Goal: Task Accomplishment & Management: Complete application form

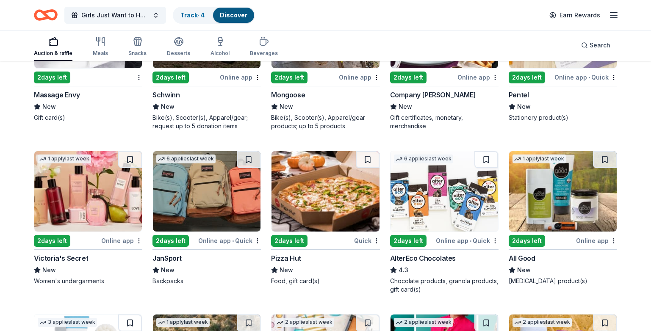
scroll to position [4634, 0]
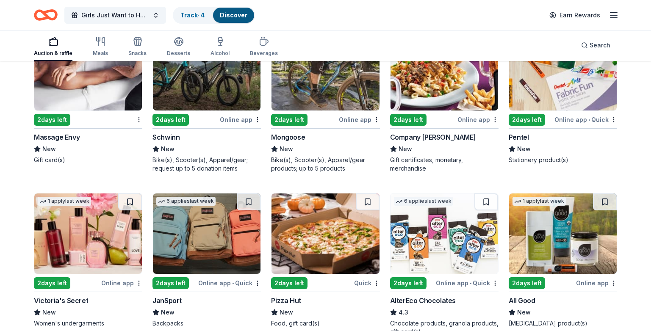
click at [66, 136] on div "Massage Envy" at bounding box center [57, 137] width 46 height 10
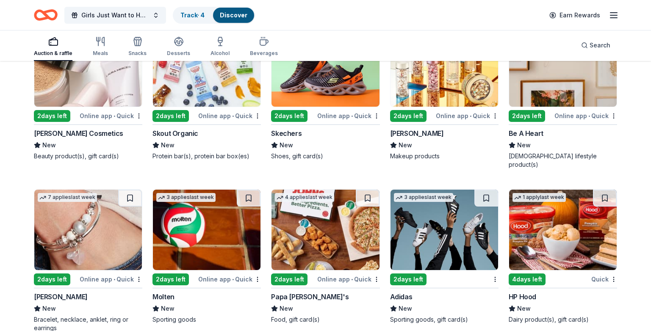
scroll to position [5946, 0]
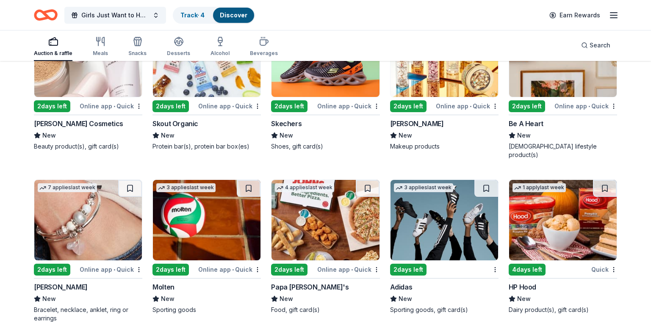
click at [304, 234] on img at bounding box center [325, 220] width 108 height 80
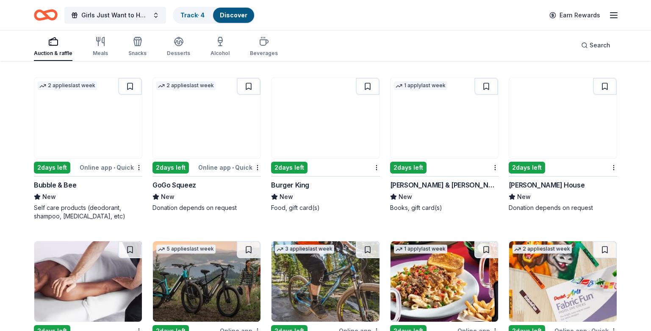
scroll to position [4422, 0]
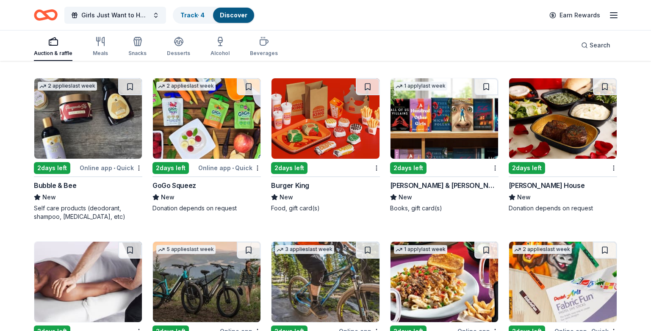
click at [326, 152] on img at bounding box center [325, 118] width 108 height 80
click at [448, 188] on div "Barnes & Noble" at bounding box center [444, 185] width 108 height 10
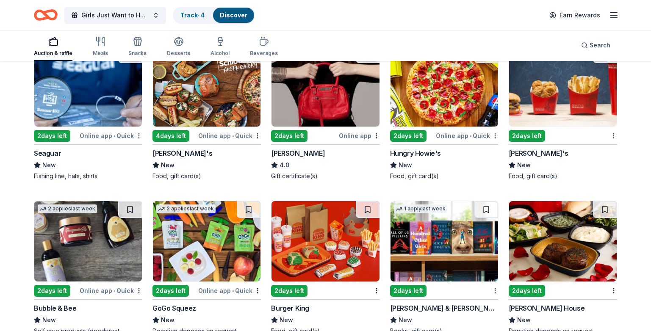
scroll to position [4295, 0]
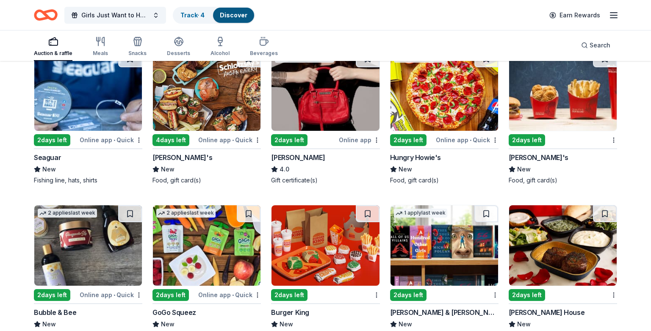
click at [539, 163] on div "Wendy's New Food, gift card(s)" at bounding box center [562, 168] width 108 height 32
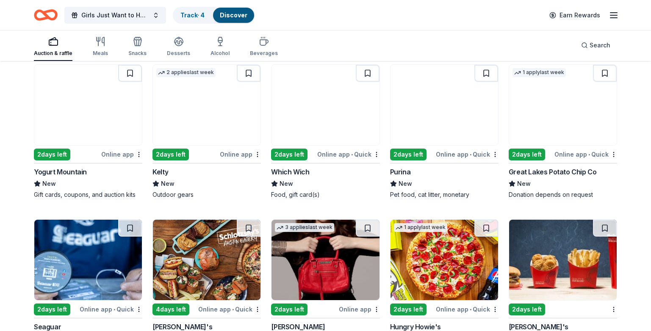
scroll to position [4041, 0]
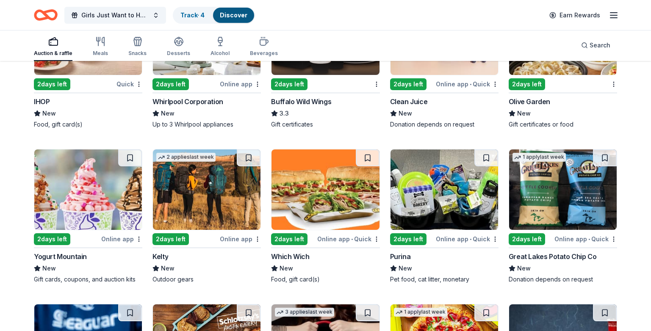
click at [553, 102] on div "Olive Garden" at bounding box center [562, 102] width 108 height 10
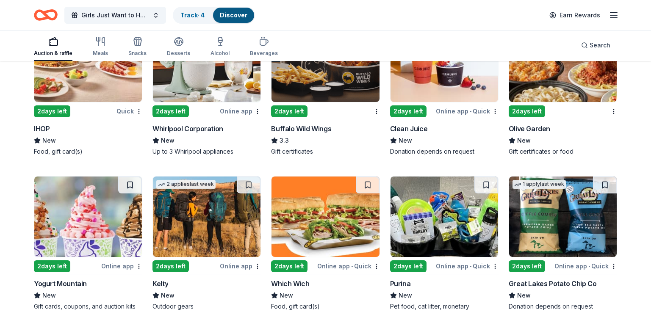
scroll to position [3956, 0]
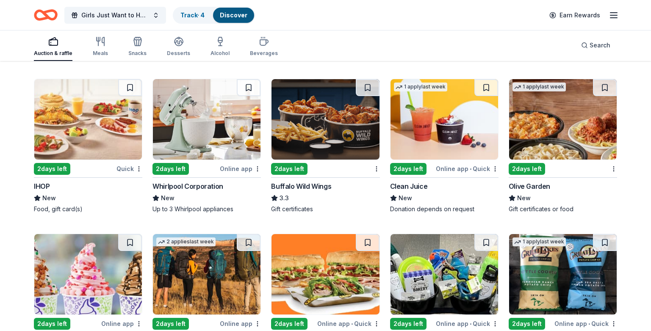
click at [72, 179] on div "2 days left Quick IHOP New Food, gift card(s)" at bounding box center [88, 146] width 108 height 135
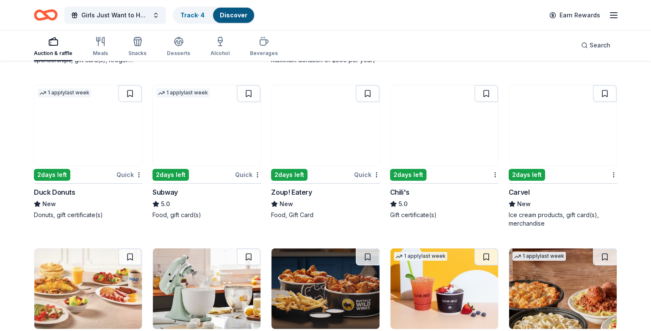
scroll to position [3745, 0]
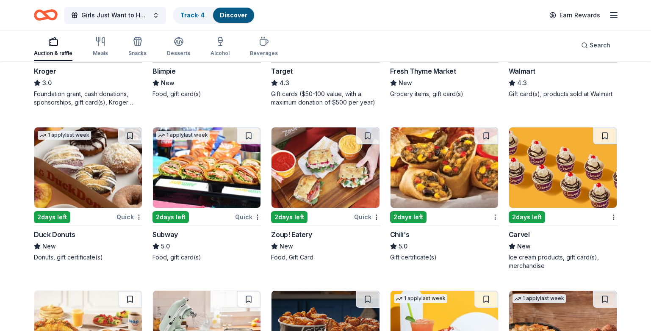
click at [207, 222] on div "1 apply last week 2 days left Quick Subway 5.0 Food, gift card(s)" at bounding box center [206, 194] width 108 height 135
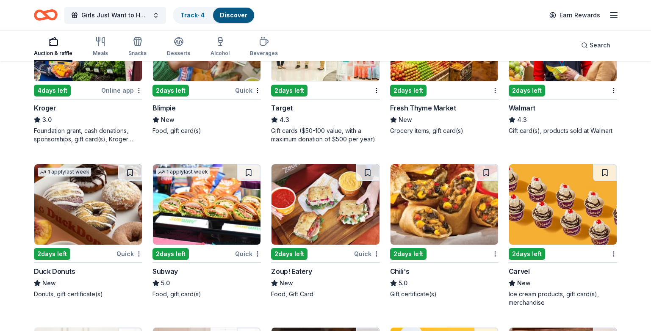
scroll to position [3660, 0]
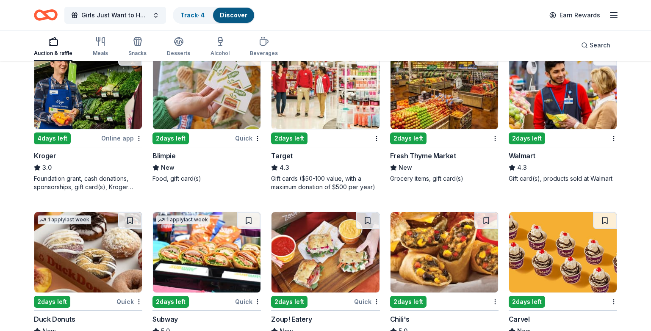
click at [326, 153] on div "Target" at bounding box center [325, 156] width 108 height 10
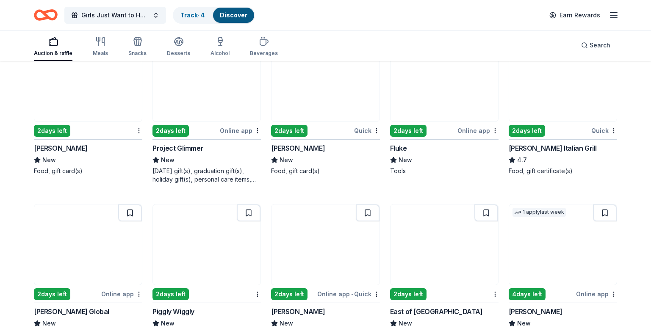
scroll to position [3152, 0]
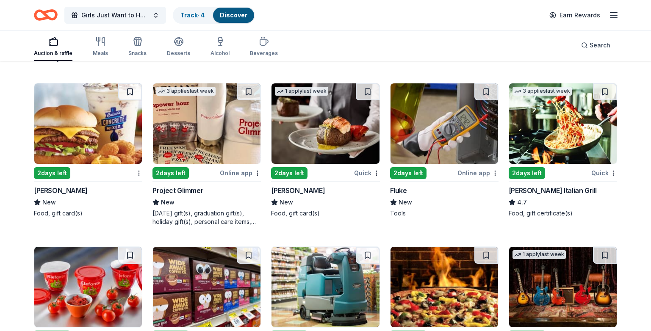
click at [553, 142] on img at bounding box center [563, 123] width 108 height 80
click at [289, 189] on div "Fleming's" at bounding box center [298, 190] width 54 height 10
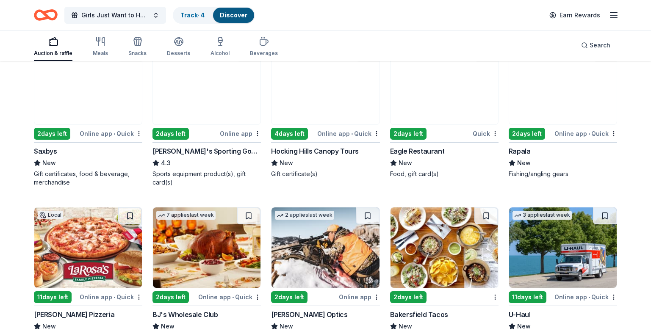
scroll to position [2856, 0]
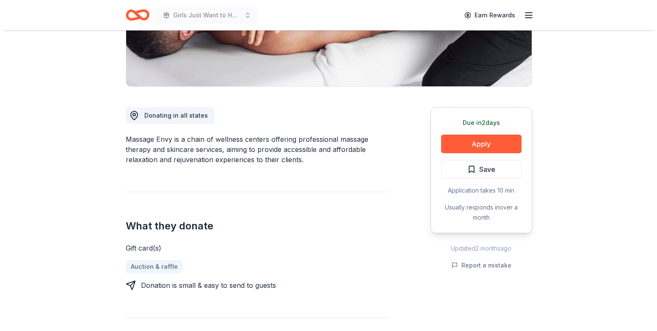
scroll to position [254, 0]
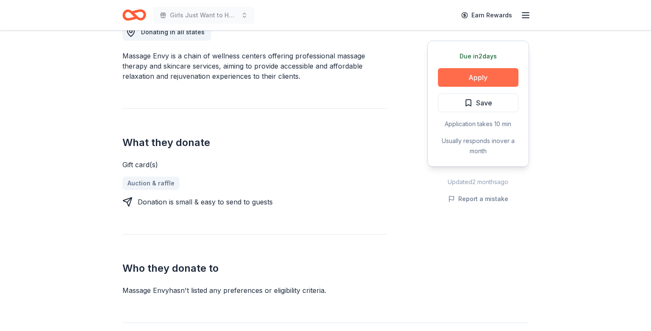
click at [483, 80] on button "Apply" at bounding box center [478, 77] width 80 height 19
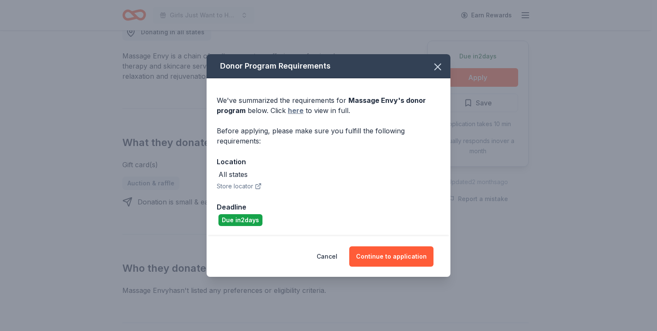
click at [292, 112] on link "here" at bounding box center [296, 110] width 16 height 10
click at [403, 254] on button "Continue to application" at bounding box center [391, 256] width 84 height 20
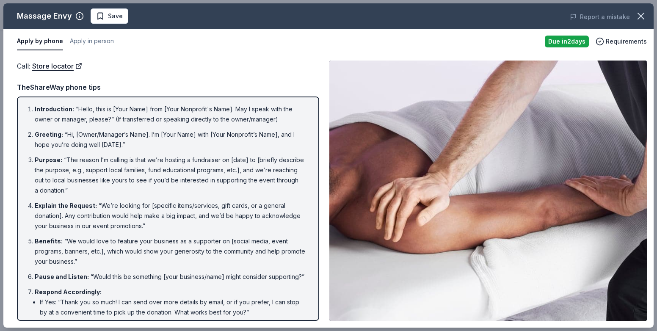
click at [110, 61] on div "Call : Store locator" at bounding box center [168, 66] width 302 height 11
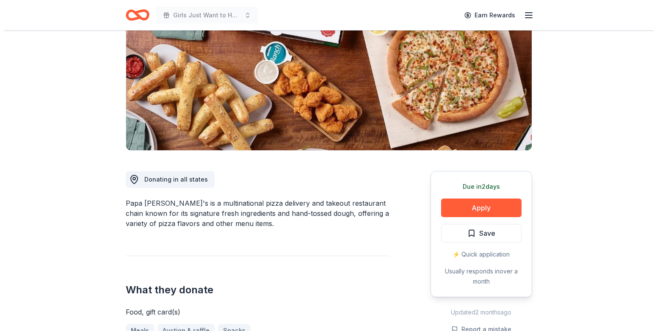
scroll to position [127, 0]
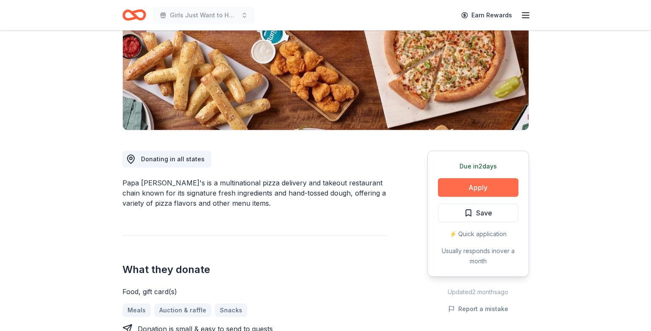
click at [477, 183] on button "Apply" at bounding box center [478, 187] width 80 height 19
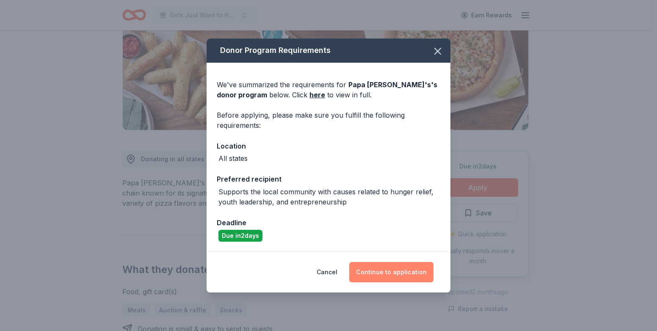
click at [401, 272] on button "Continue to application" at bounding box center [391, 272] width 84 height 20
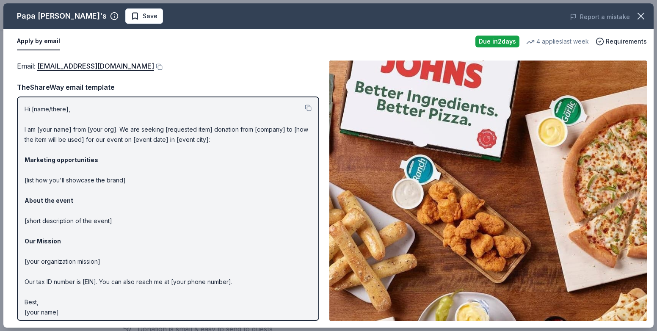
click at [229, 245] on p "Hi [name/there], I am [your name] from [your org]. We are seeking [requested it…" at bounding box center [168, 210] width 287 height 213
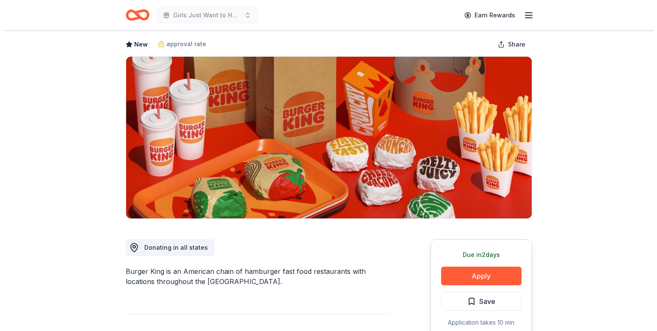
scroll to position [85, 0]
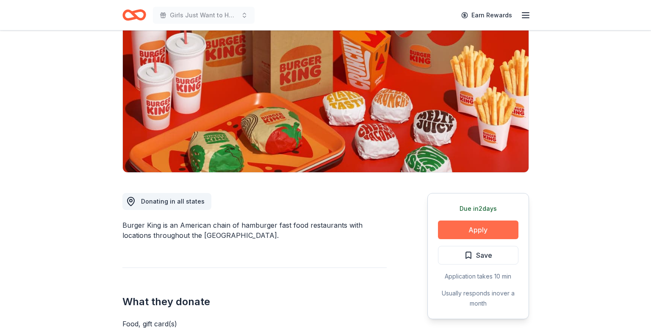
click at [475, 230] on button "Apply" at bounding box center [478, 230] width 80 height 19
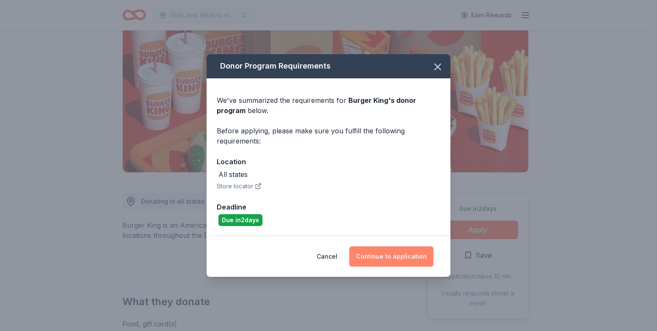
click at [386, 256] on button "Continue to application" at bounding box center [391, 256] width 84 height 20
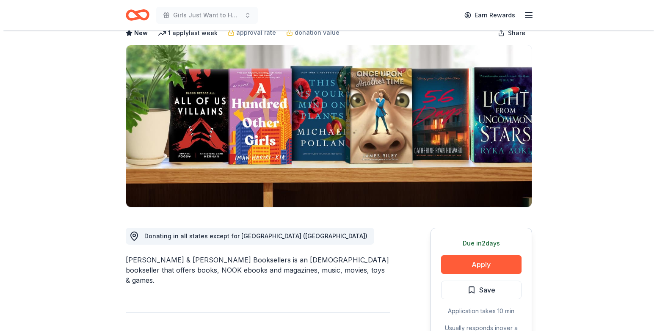
scroll to position [85, 0]
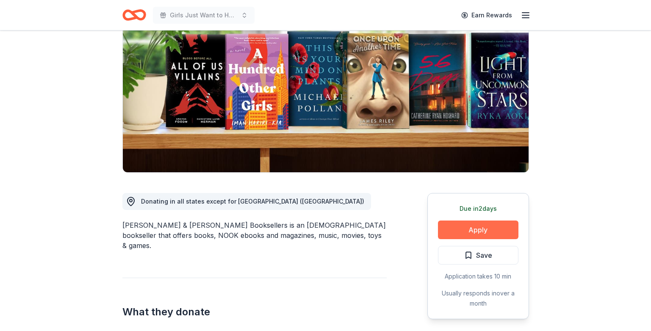
click at [462, 226] on button "Apply" at bounding box center [478, 230] width 80 height 19
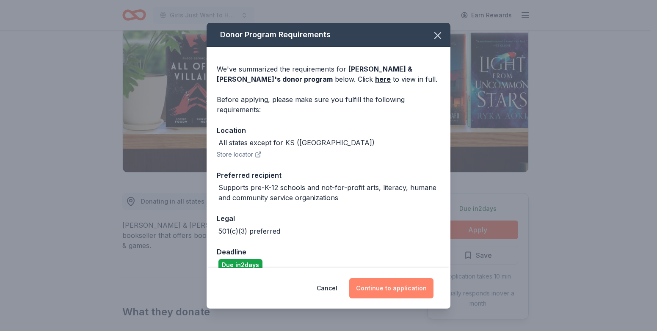
click at [393, 288] on button "Continue to application" at bounding box center [391, 288] width 84 height 20
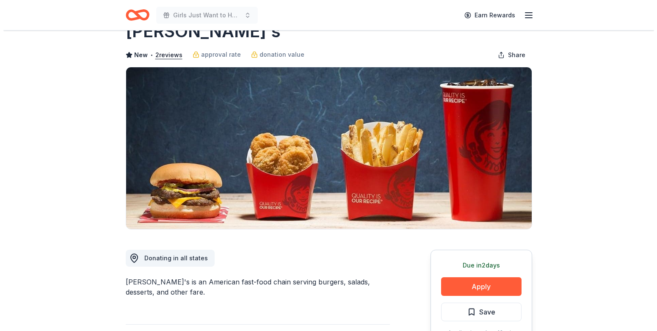
scroll to position [85, 0]
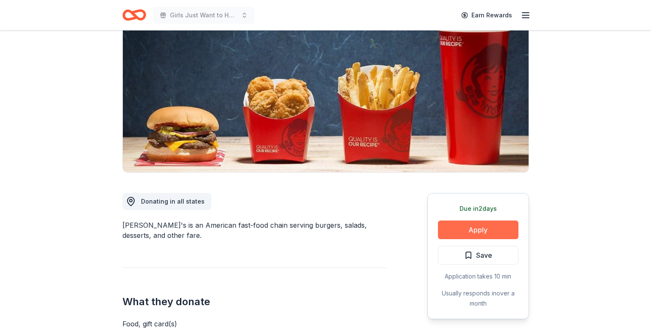
click at [489, 232] on button "Apply" at bounding box center [478, 230] width 80 height 19
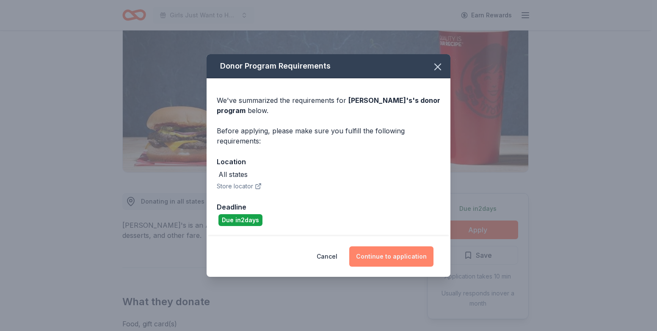
click at [381, 253] on button "Continue to application" at bounding box center [391, 256] width 84 height 20
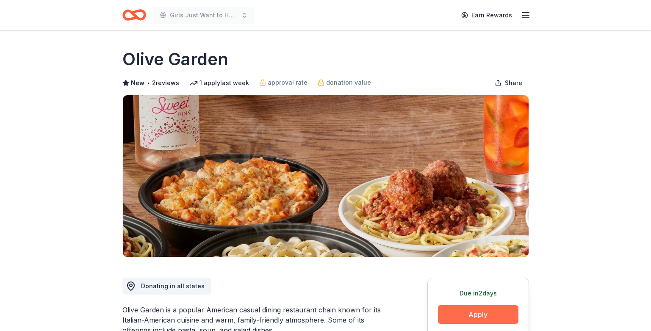
click at [479, 312] on button "Apply" at bounding box center [478, 314] width 80 height 19
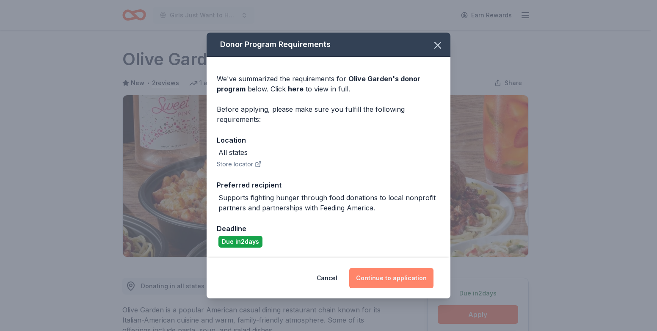
click at [384, 276] on button "Continue to application" at bounding box center [391, 278] width 84 height 20
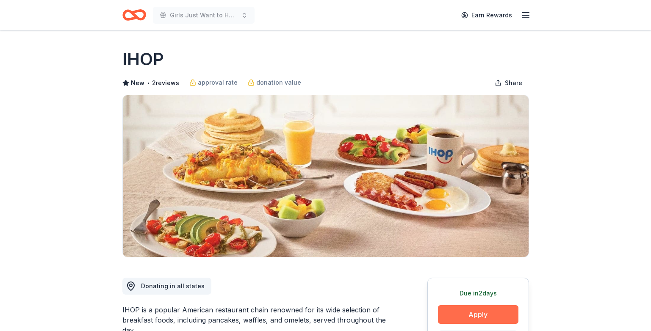
click at [483, 317] on button "Apply" at bounding box center [478, 314] width 80 height 19
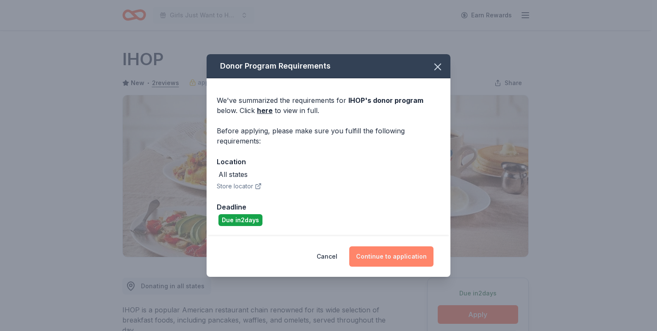
click at [381, 258] on button "Continue to application" at bounding box center [391, 256] width 84 height 20
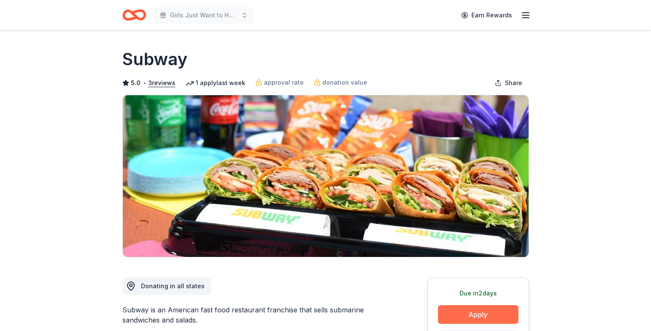
click at [482, 316] on button "Apply" at bounding box center [478, 314] width 80 height 19
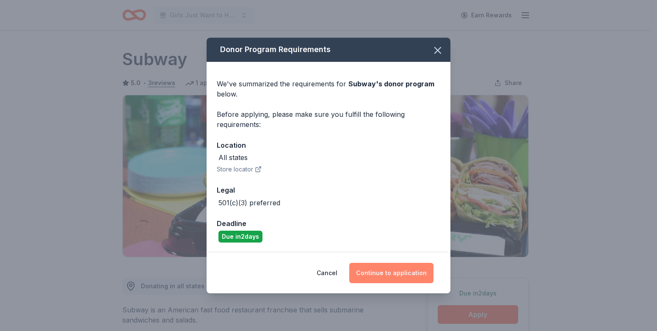
drag, startPoint x: 369, startPoint y: 268, endPoint x: 406, endPoint y: 275, distance: 37.5
click at [373, 269] on button "Continue to application" at bounding box center [391, 273] width 84 height 20
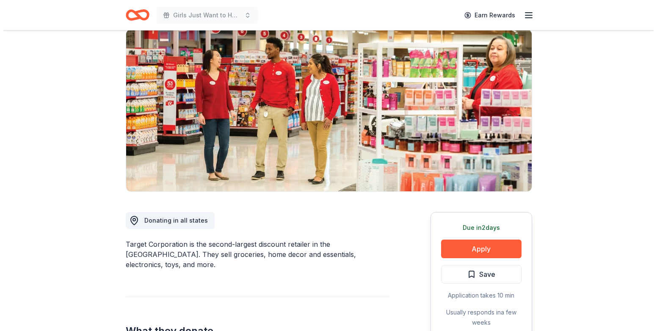
scroll to position [212, 0]
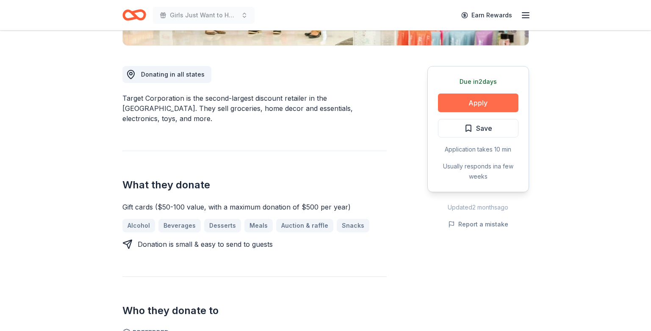
click at [478, 102] on button "Apply" at bounding box center [478, 103] width 80 height 19
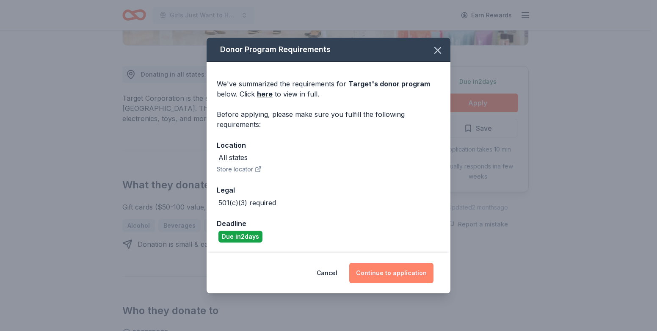
click at [396, 269] on button "Continue to application" at bounding box center [391, 273] width 84 height 20
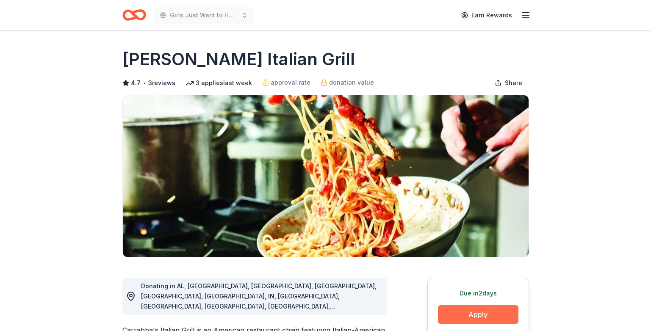
click at [489, 314] on button "Apply" at bounding box center [478, 314] width 80 height 19
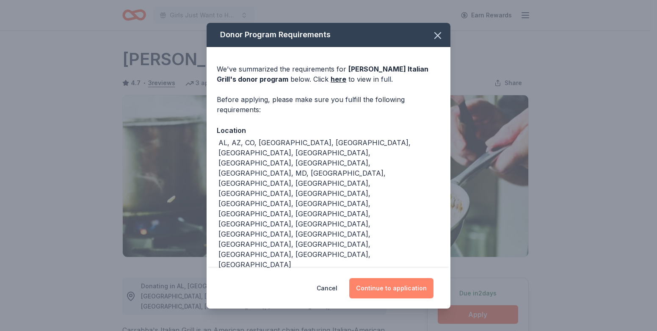
click at [388, 278] on button "Continue to application" at bounding box center [391, 288] width 84 height 20
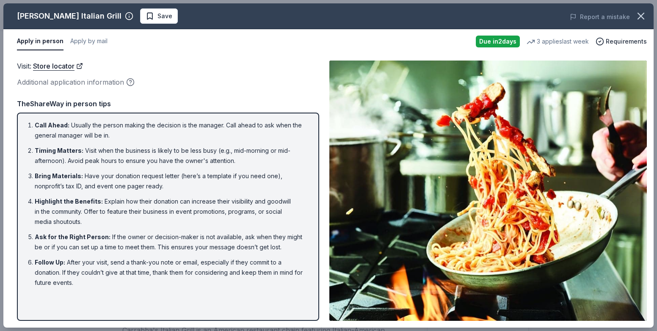
click at [116, 44] on div "Apply in person Apply by mail" at bounding box center [243, 42] width 452 height 18
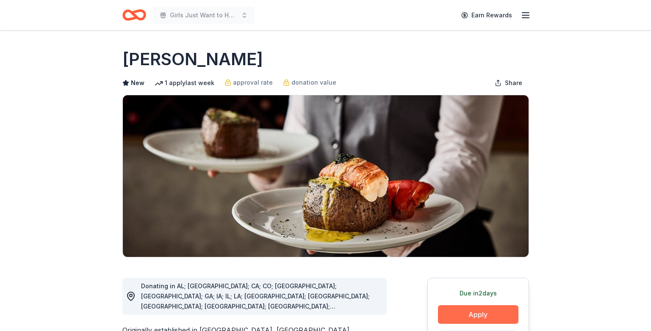
click at [482, 312] on button "Apply" at bounding box center [478, 314] width 80 height 19
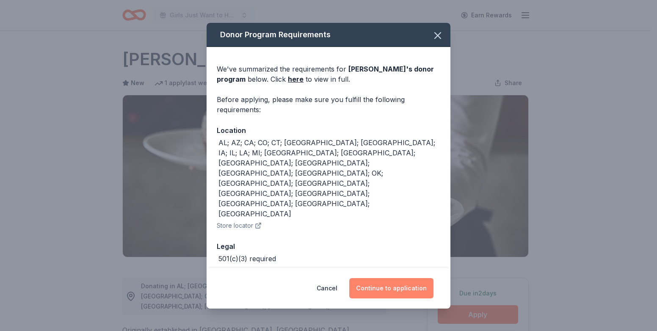
click at [401, 278] on button "Continue to application" at bounding box center [391, 288] width 84 height 20
